Goal: Information Seeking & Learning: Check status

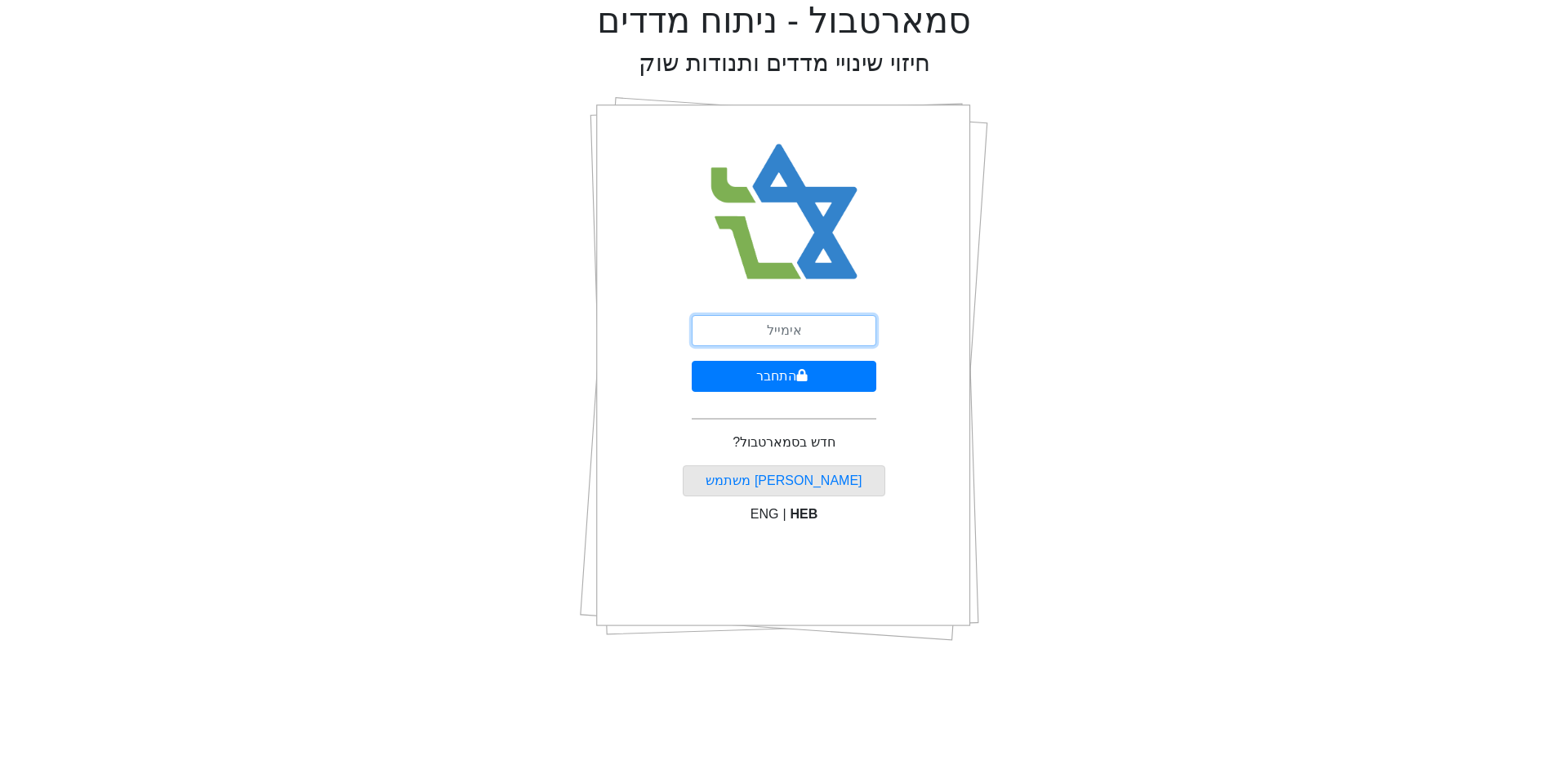
click at [814, 334] on input "email" at bounding box center [783, 330] width 185 height 31
type input "ר"
type input "[EMAIL_ADDRESS][DOMAIN_NAME]"
click at [691, 361] on button "התחבר" at bounding box center [783, 376] width 185 height 31
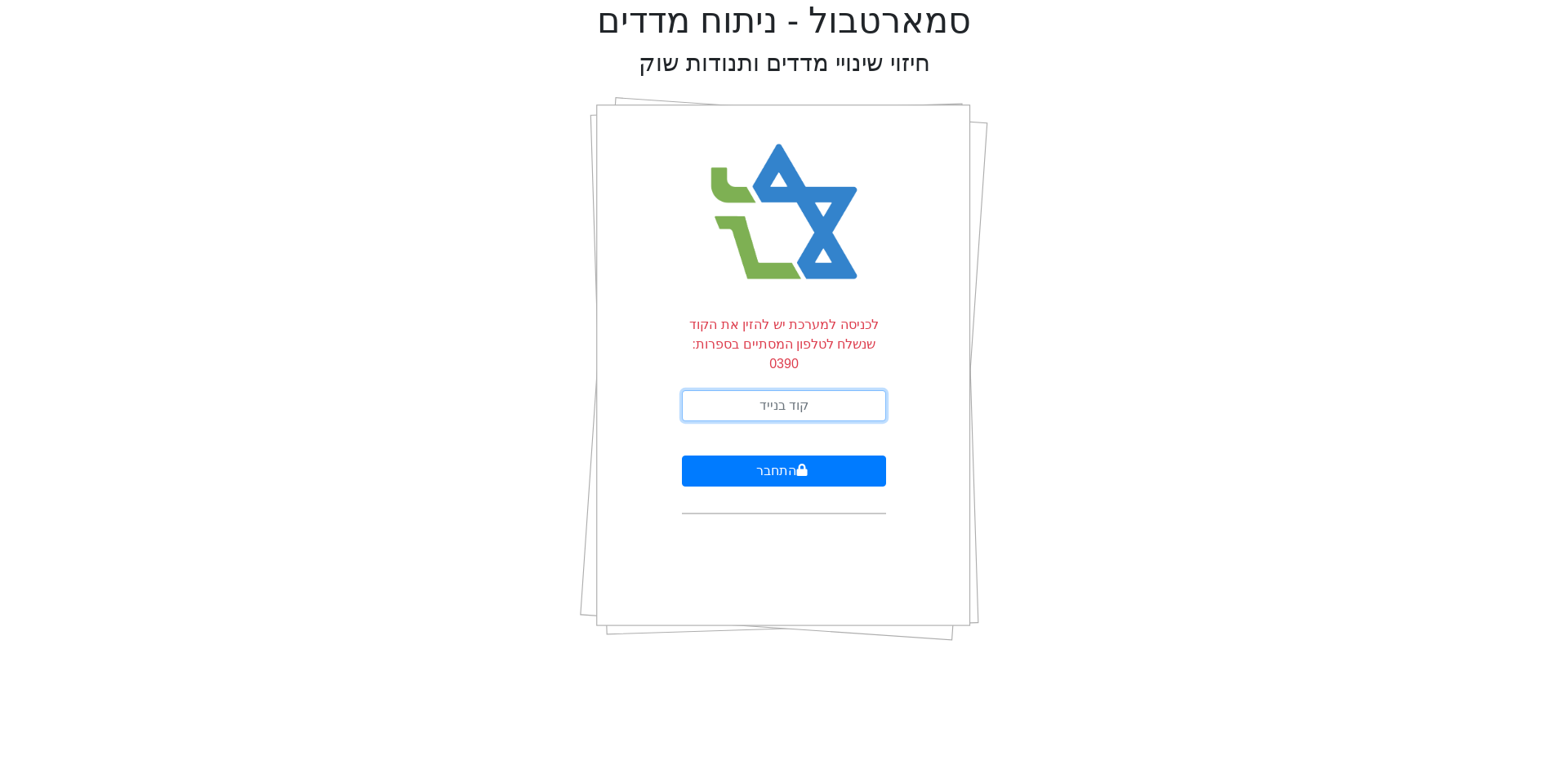
click at [786, 390] on input "text" at bounding box center [784, 406] width 204 height 31
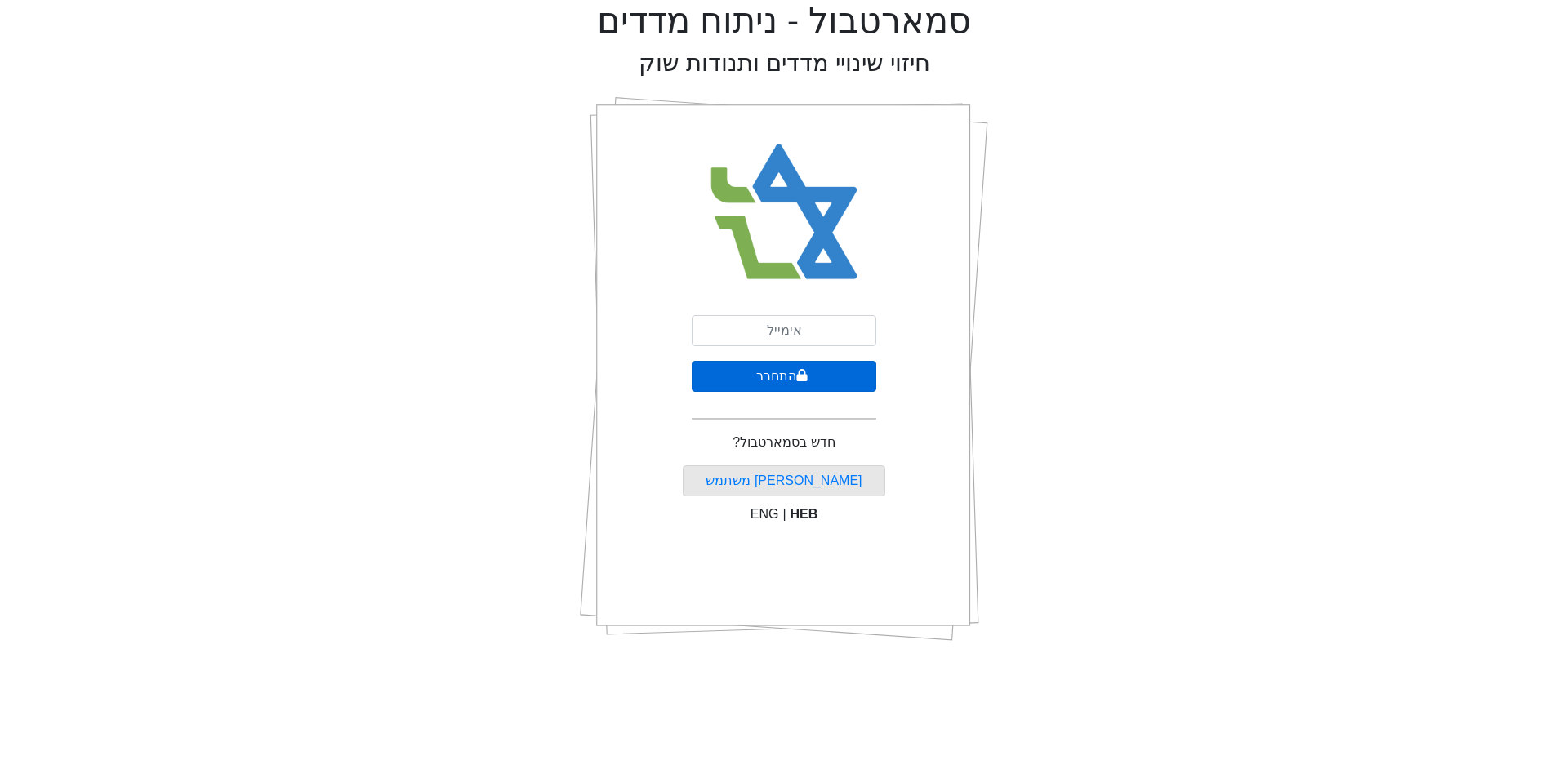
click at [779, 376] on button "התחבר" at bounding box center [783, 376] width 185 height 31
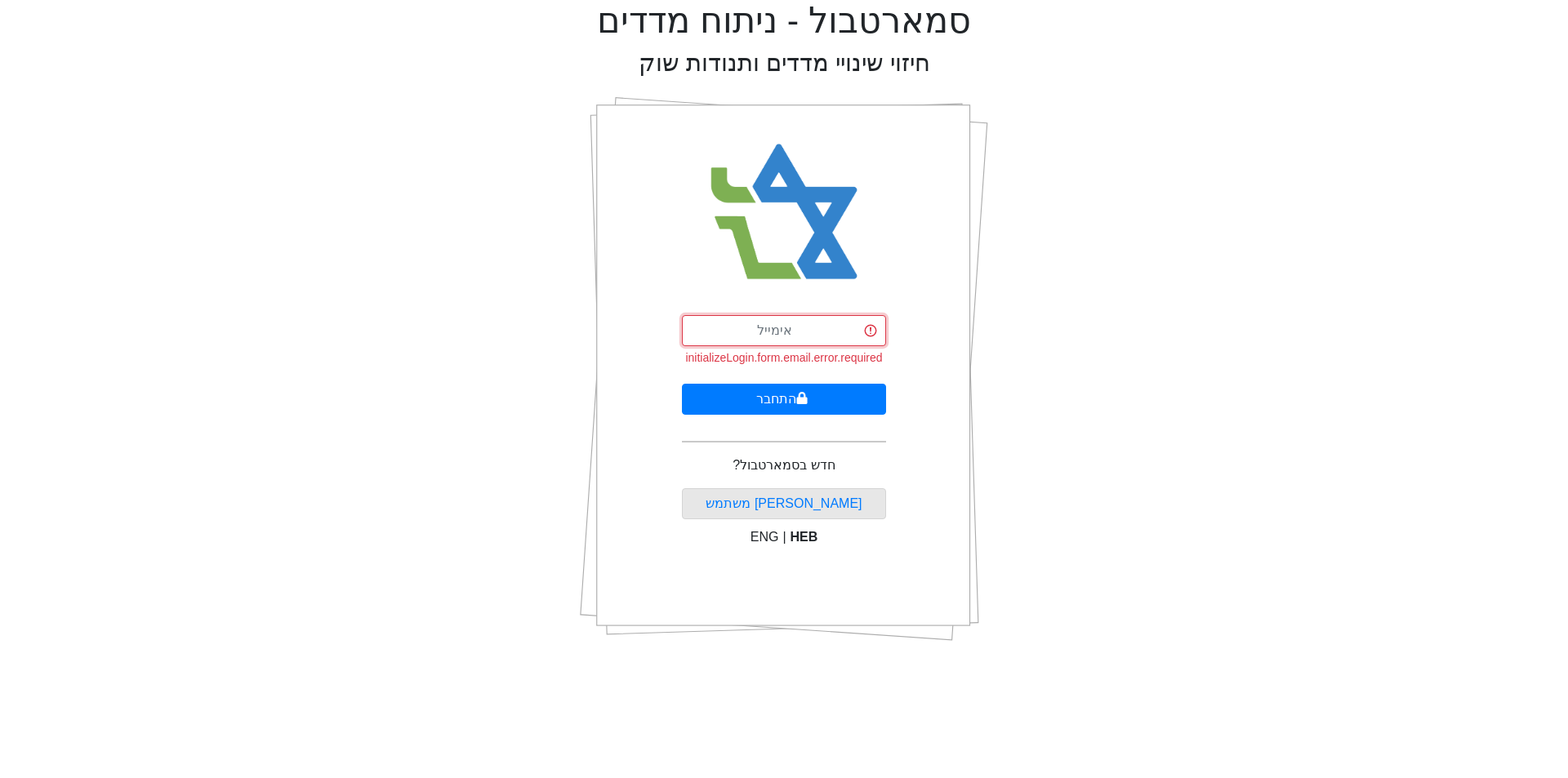
click at [777, 331] on input "email" at bounding box center [784, 330] width 204 height 31
click at [682, 384] on button "התחבר" at bounding box center [784, 399] width 204 height 31
type input "4"
type input "[EMAIL_ADDRESS][DOMAIN_NAME]"
click at [682, 384] on button "התחבר" at bounding box center [784, 399] width 204 height 31
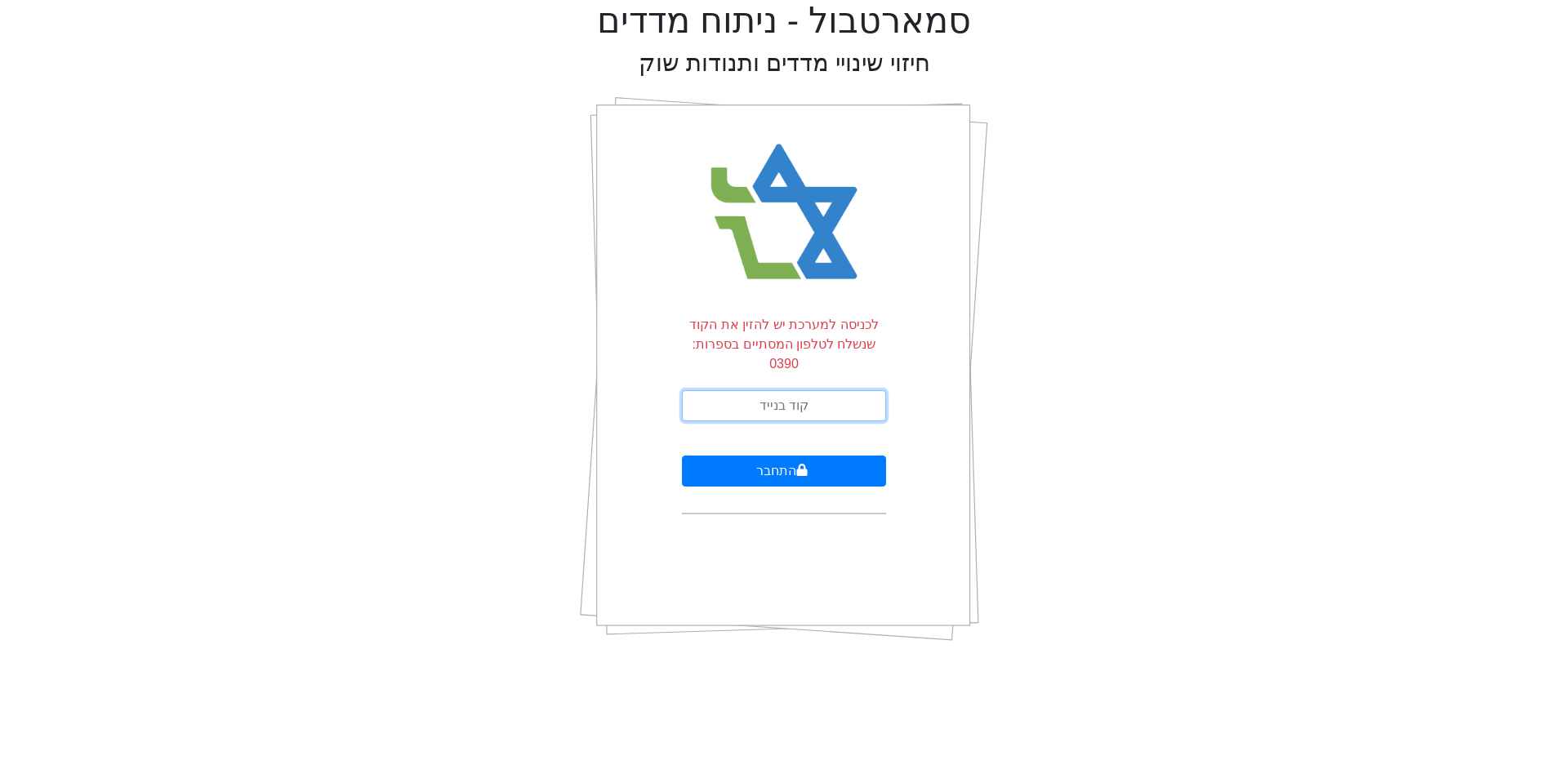
click at [829, 390] on input "text" at bounding box center [784, 406] width 204 height 31
type input "407373"
click at [682, 456] on button "התחבר" at bounding box center [784, 471] width 204 height 31
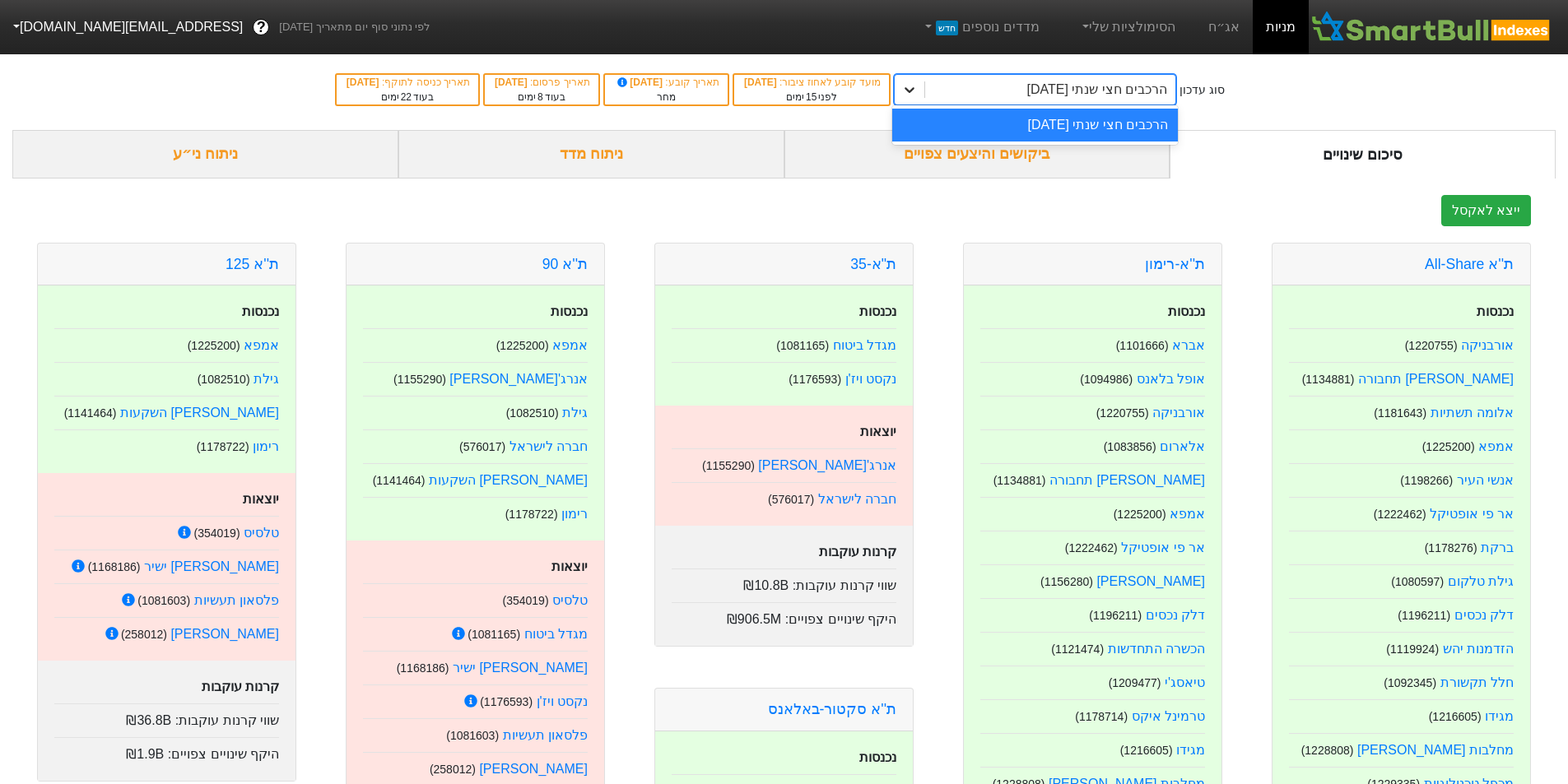
click at [917, 96] on icon at bounding box center [909, 90] width 17 height 17
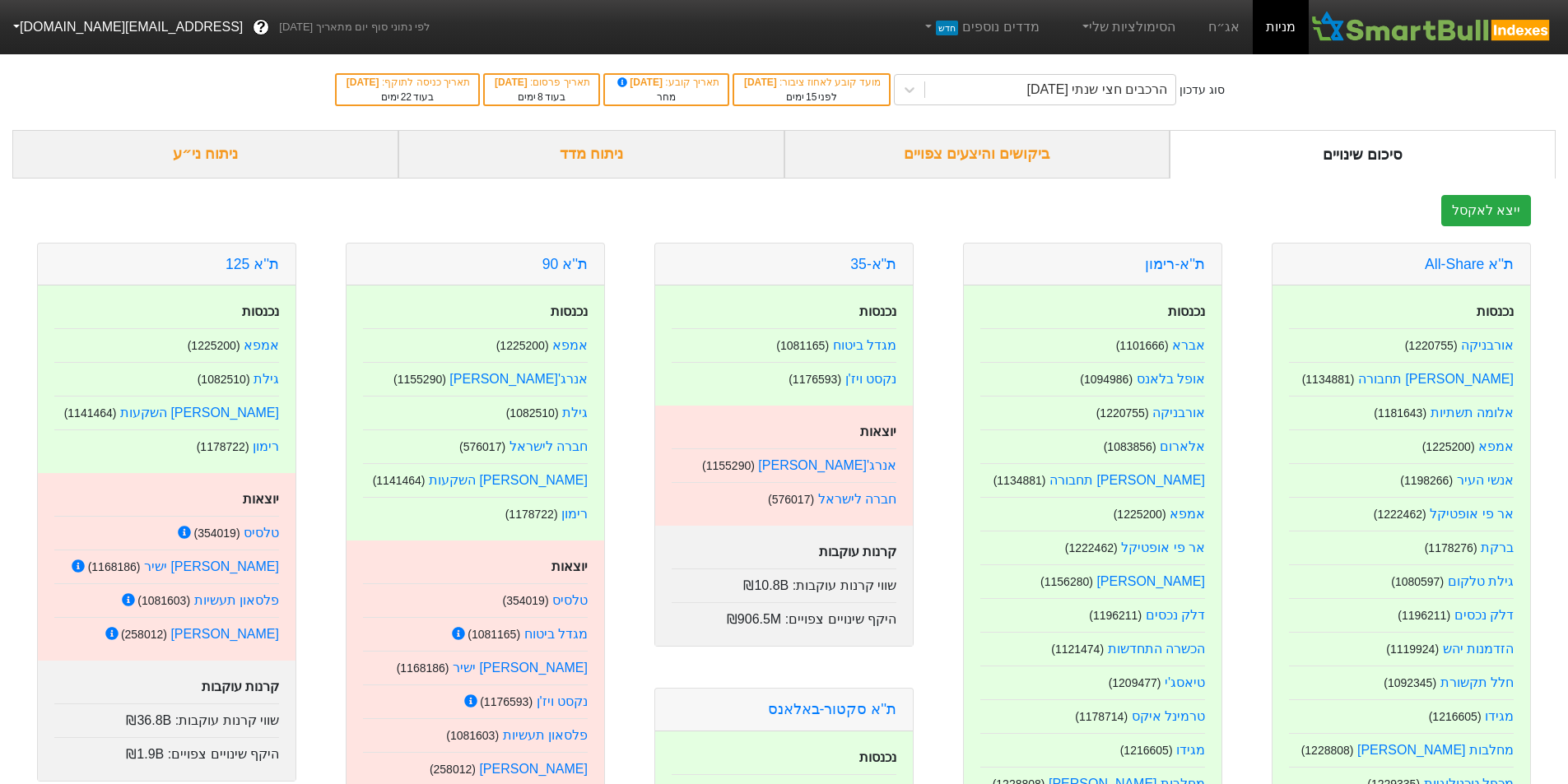
click at [1027, 159] on div "ביקושים והיצעים צפויים" at bounding box center [977, 154] width 386 height 49
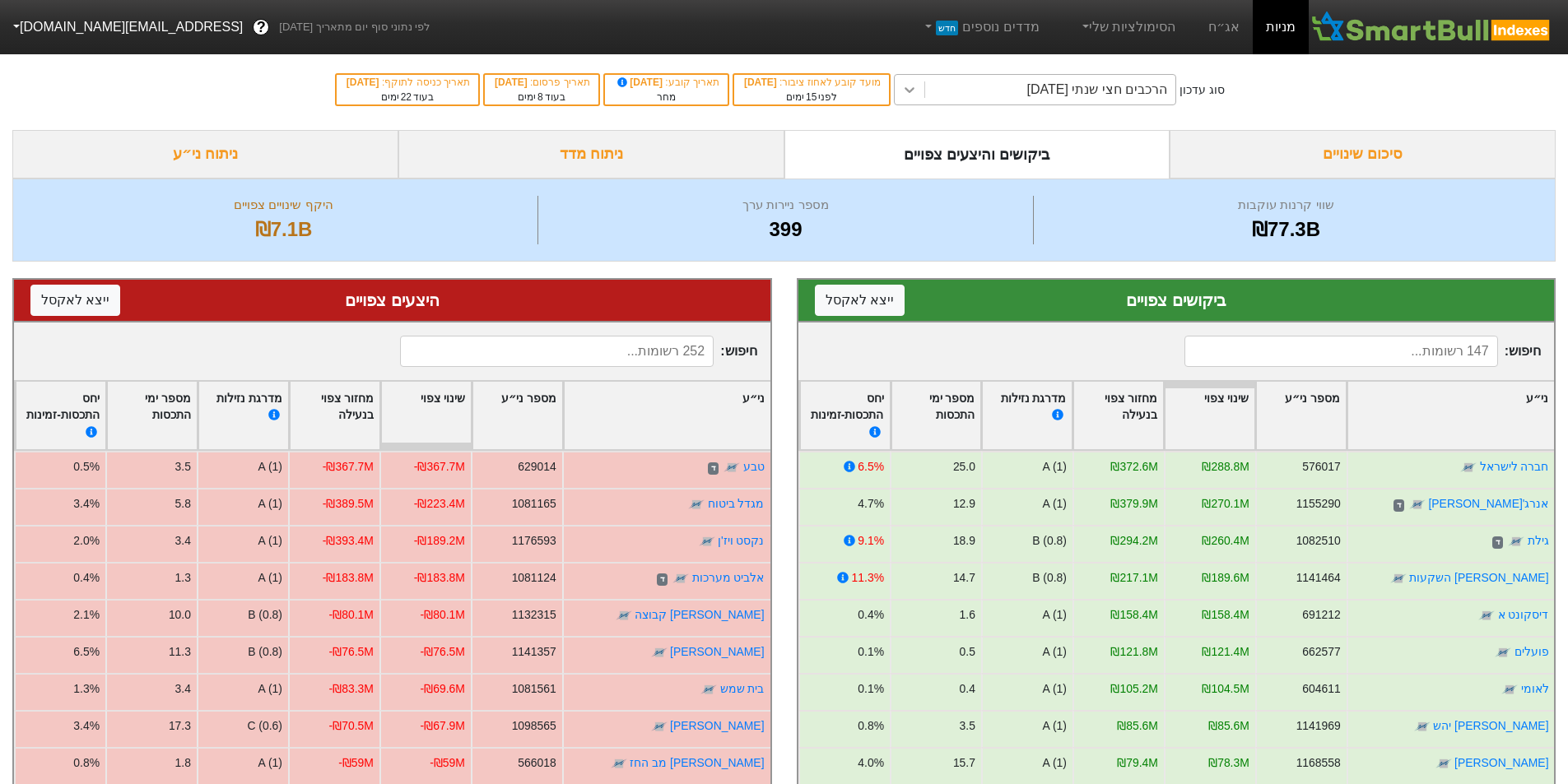
click at [917, 94] on icon at bounding box center [909, 90] width 17 height 17
click at [1228, 22] on link "אג״ח" at bounding box center [1224, 27] width 58 height 55
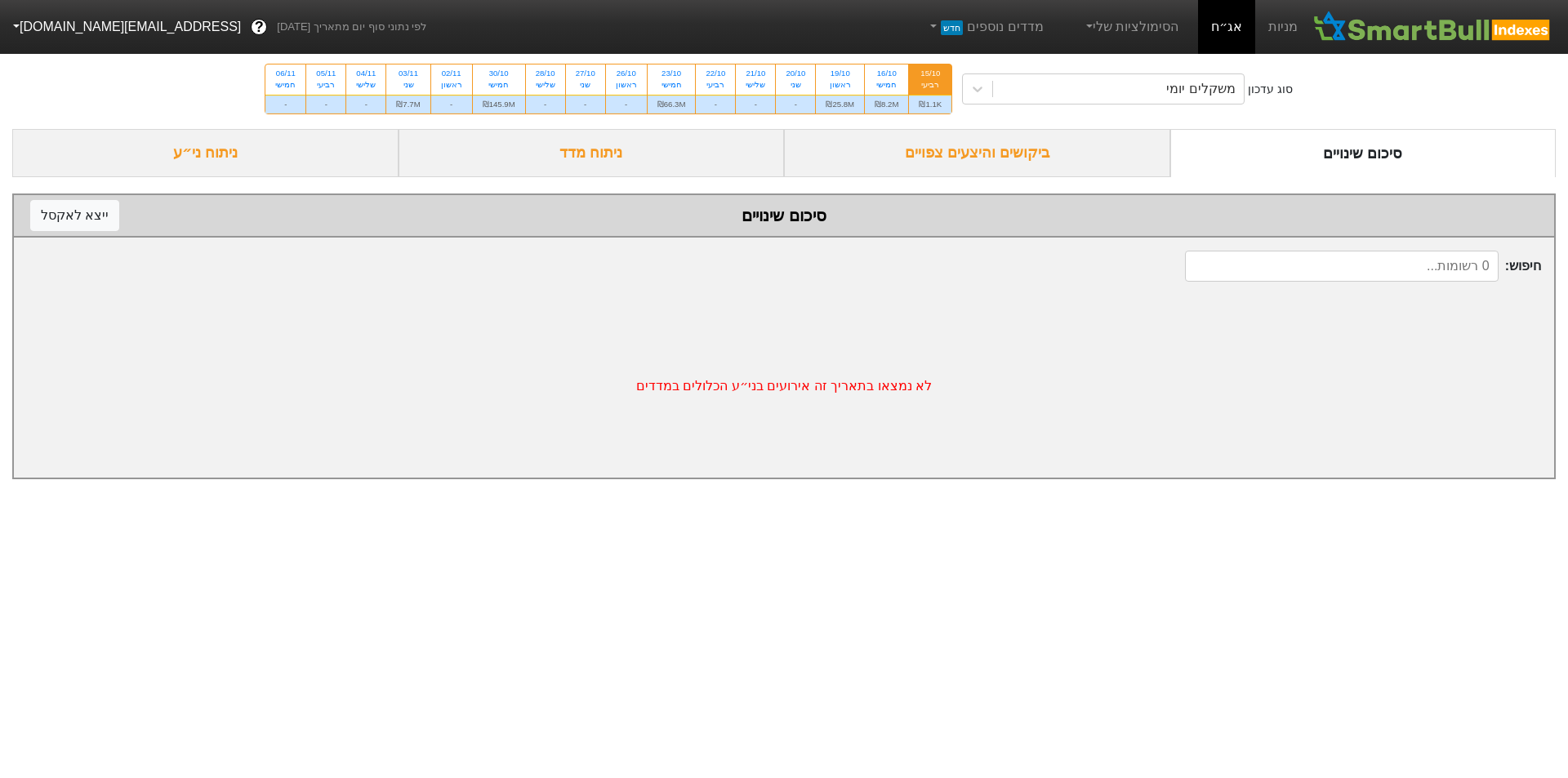
click at [1012, 146] on div "ביקושים והיצעים צפויים" at bounding box center [977, 152] width 386 height 48
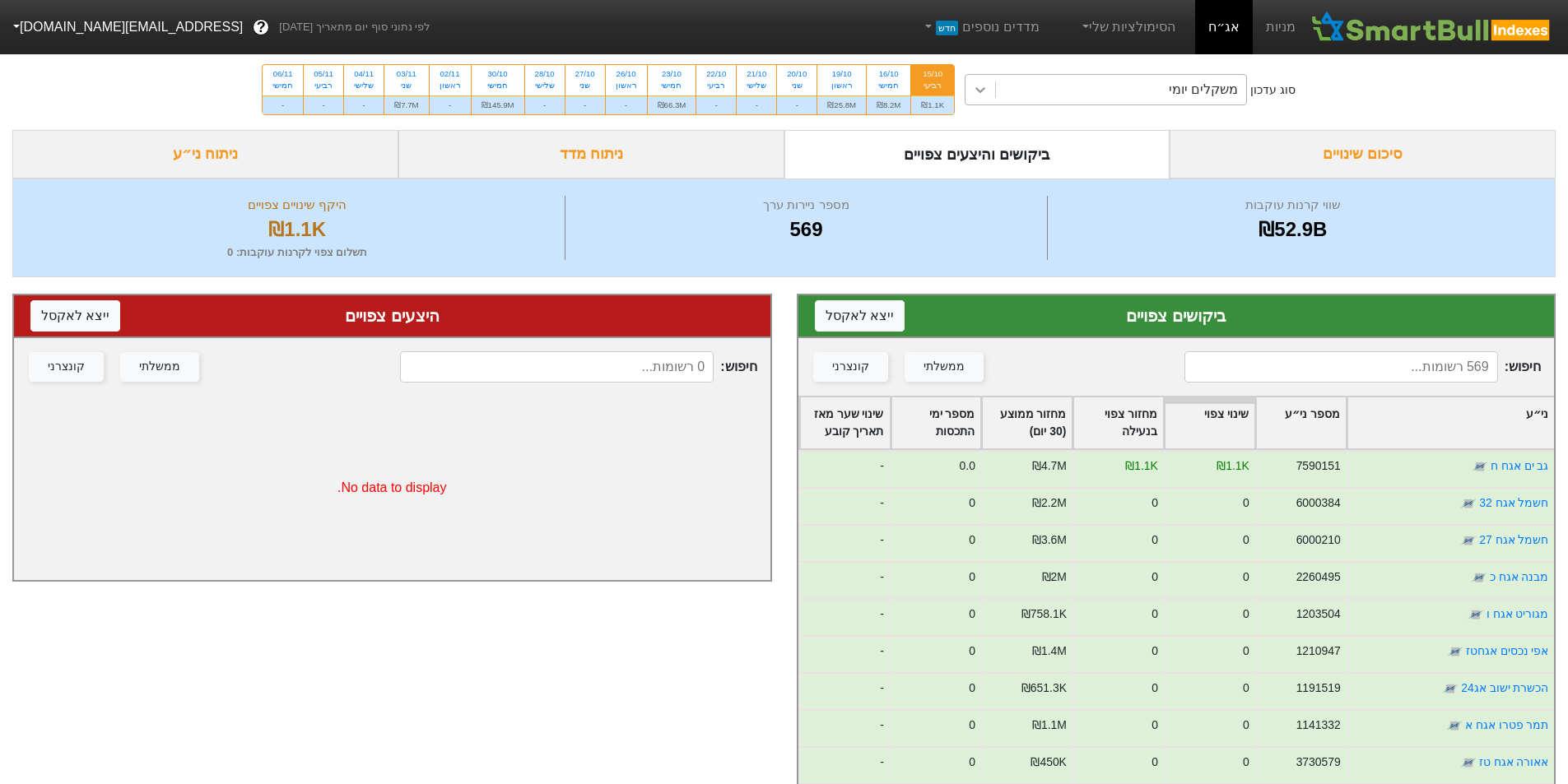
click at [986, 92] on icon at bounding box center [980, 90] width 17 height 17
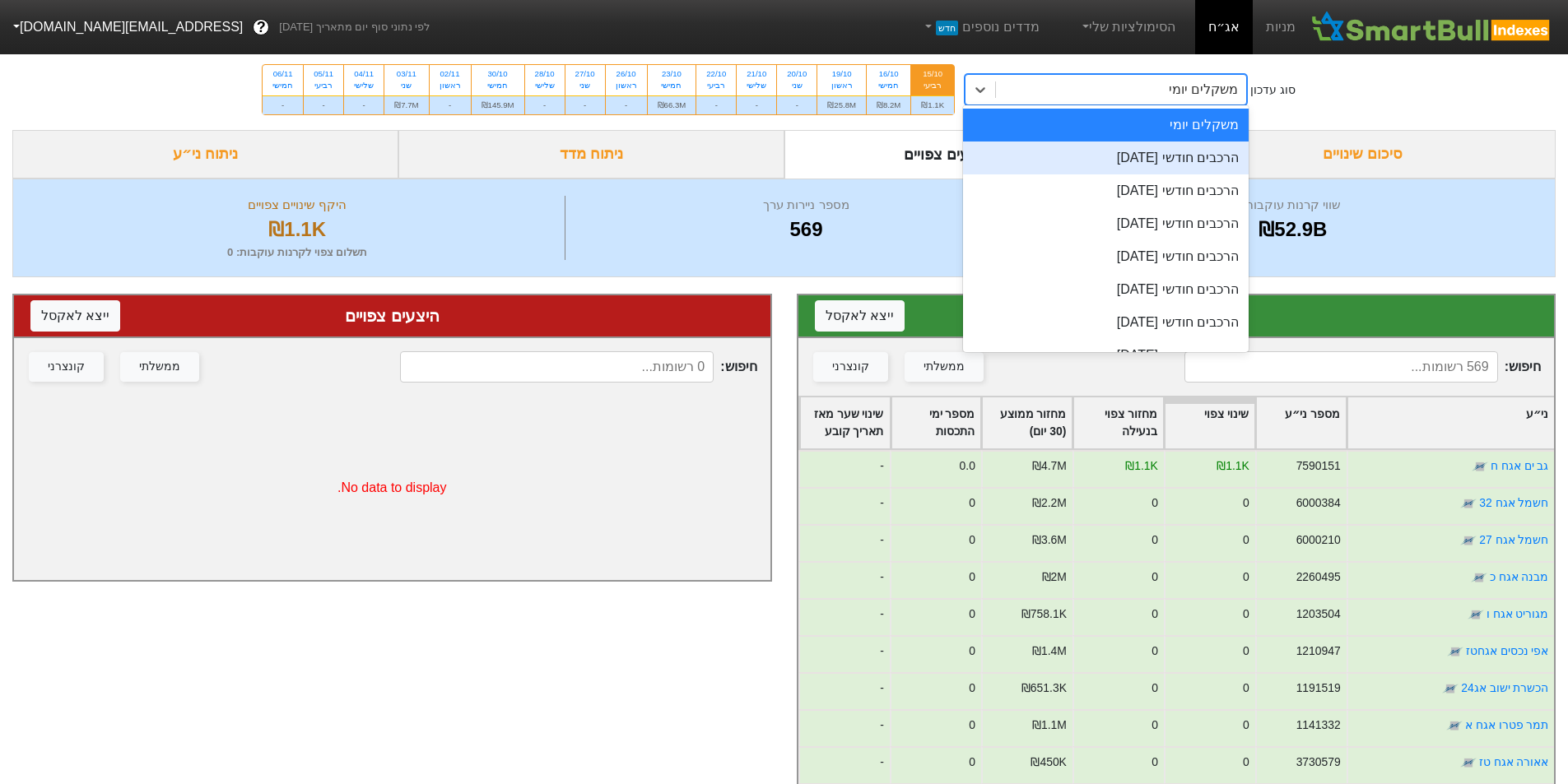
click at [1108, 155] on div "הרכבים חודשי [DATE]" at bounding box center [1106, 158] width 286 height 33
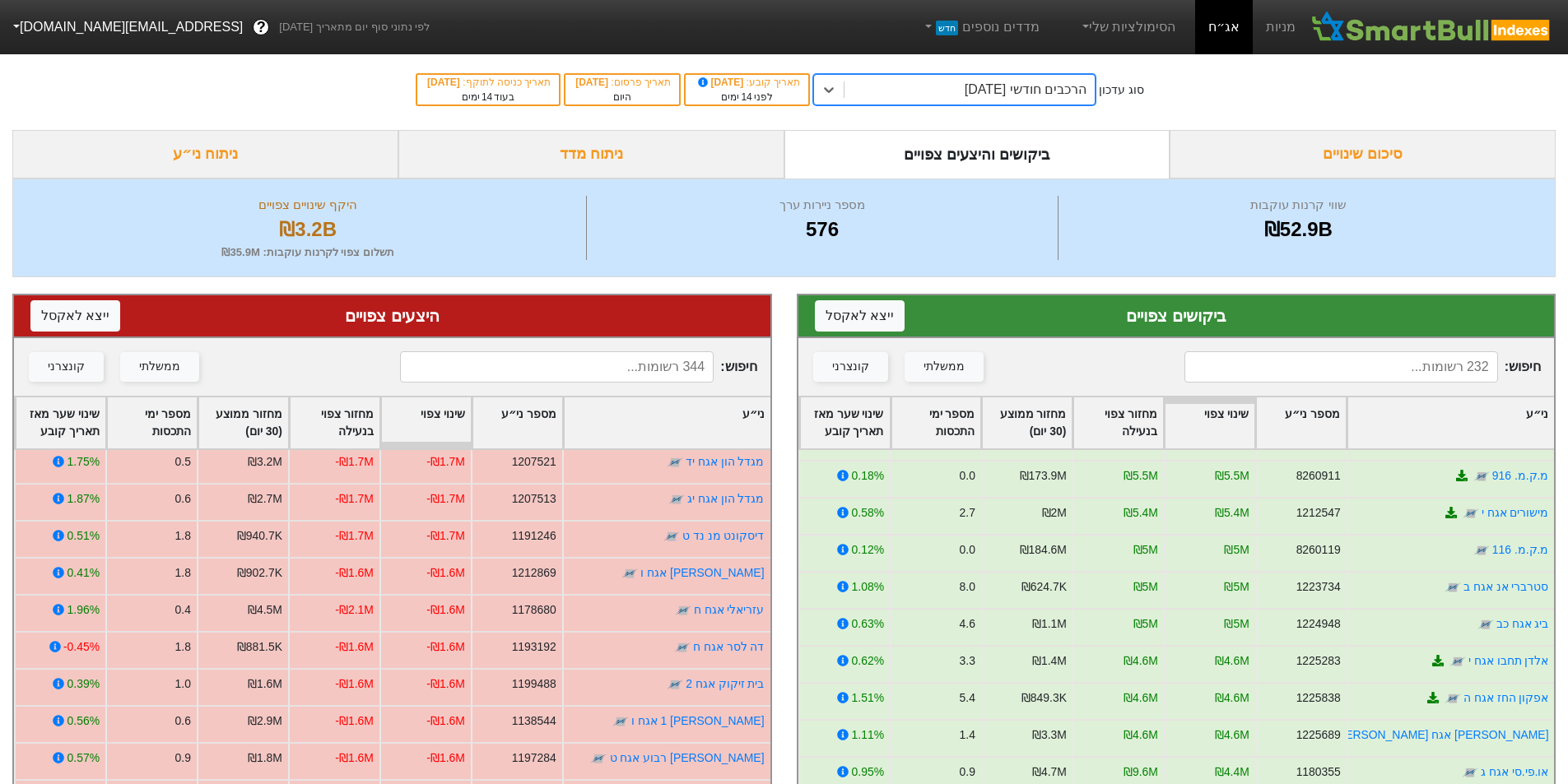
scroll to position [1892, 0]
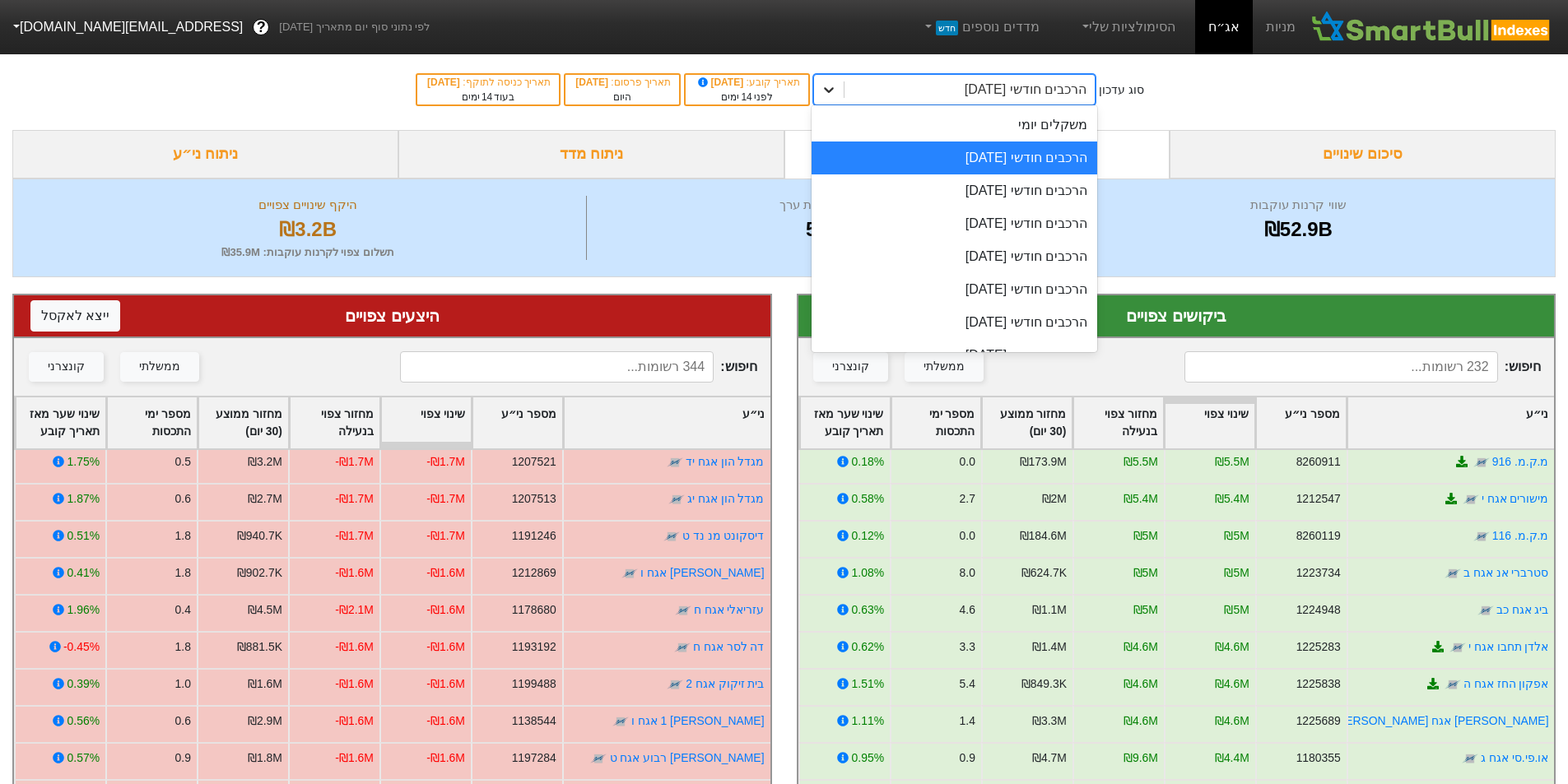
click at [837, 88] on icon at bounding box center [829, 90] width 17 height 17
click at [994, 194] on div "הרכבים חודשי [DATE]" at bounding box center [955, 191] width 286 height 33
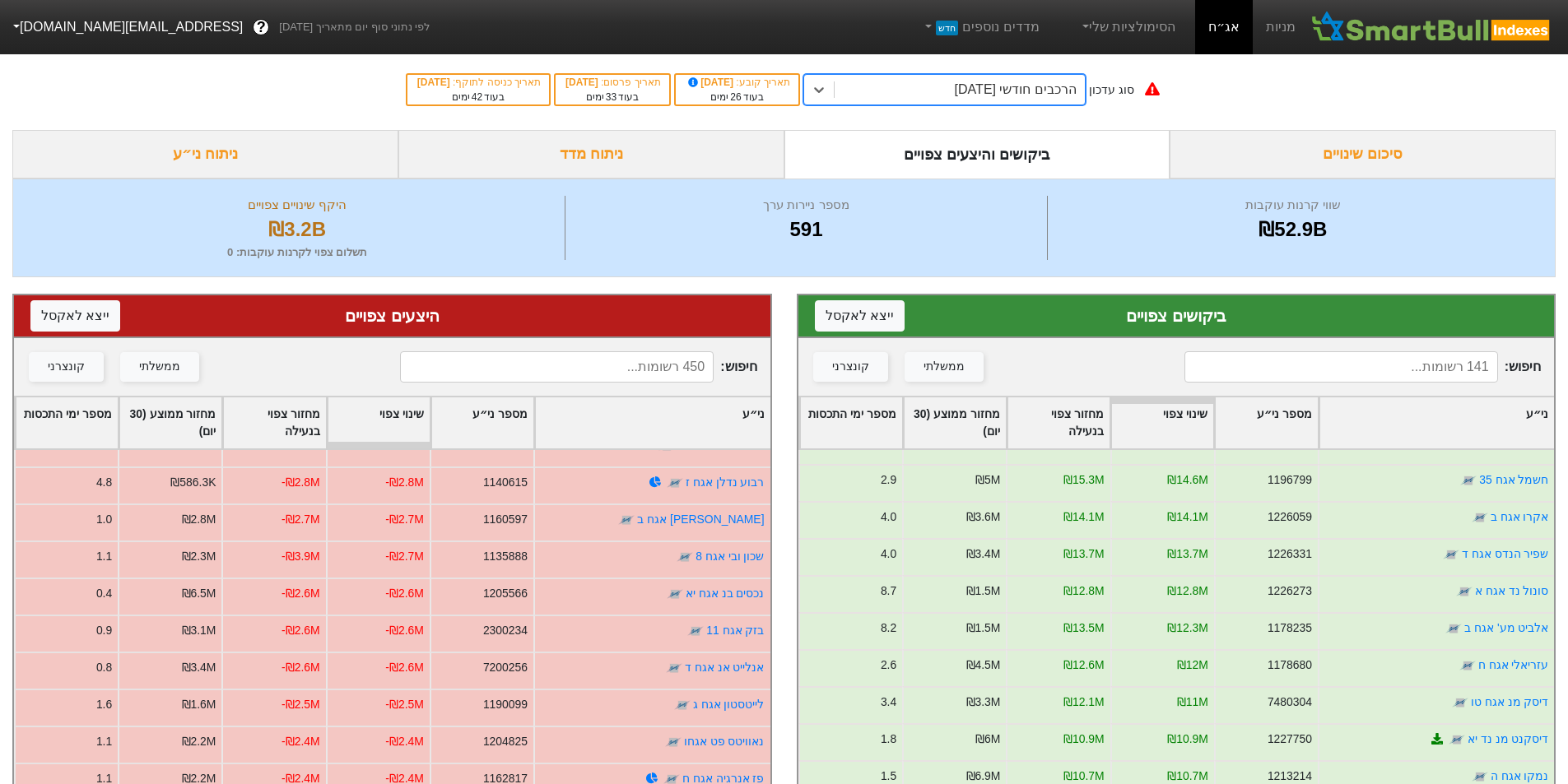
scroll to position [905, 0]
